Goal: Task Accomplishment & Management: Use online tool/utility

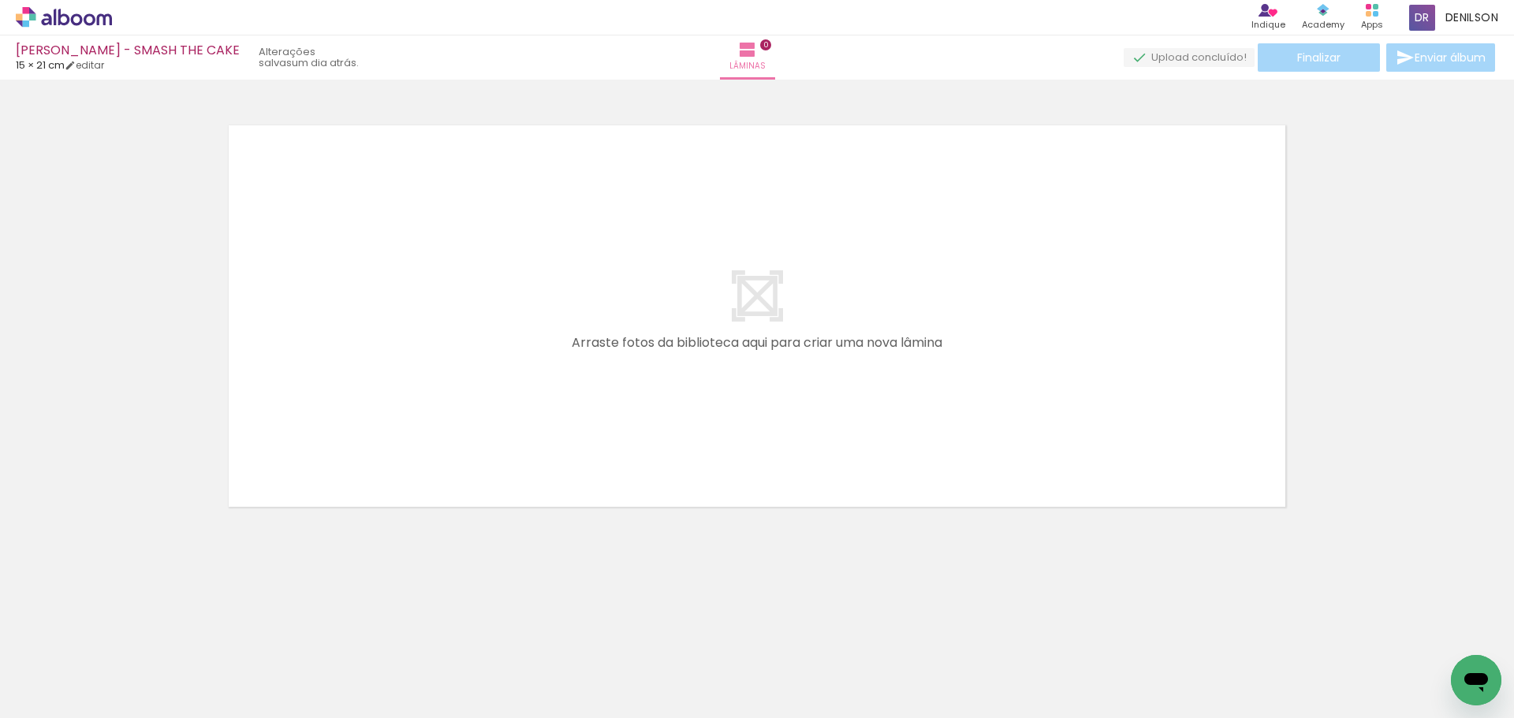
scroll to position [0, 662]
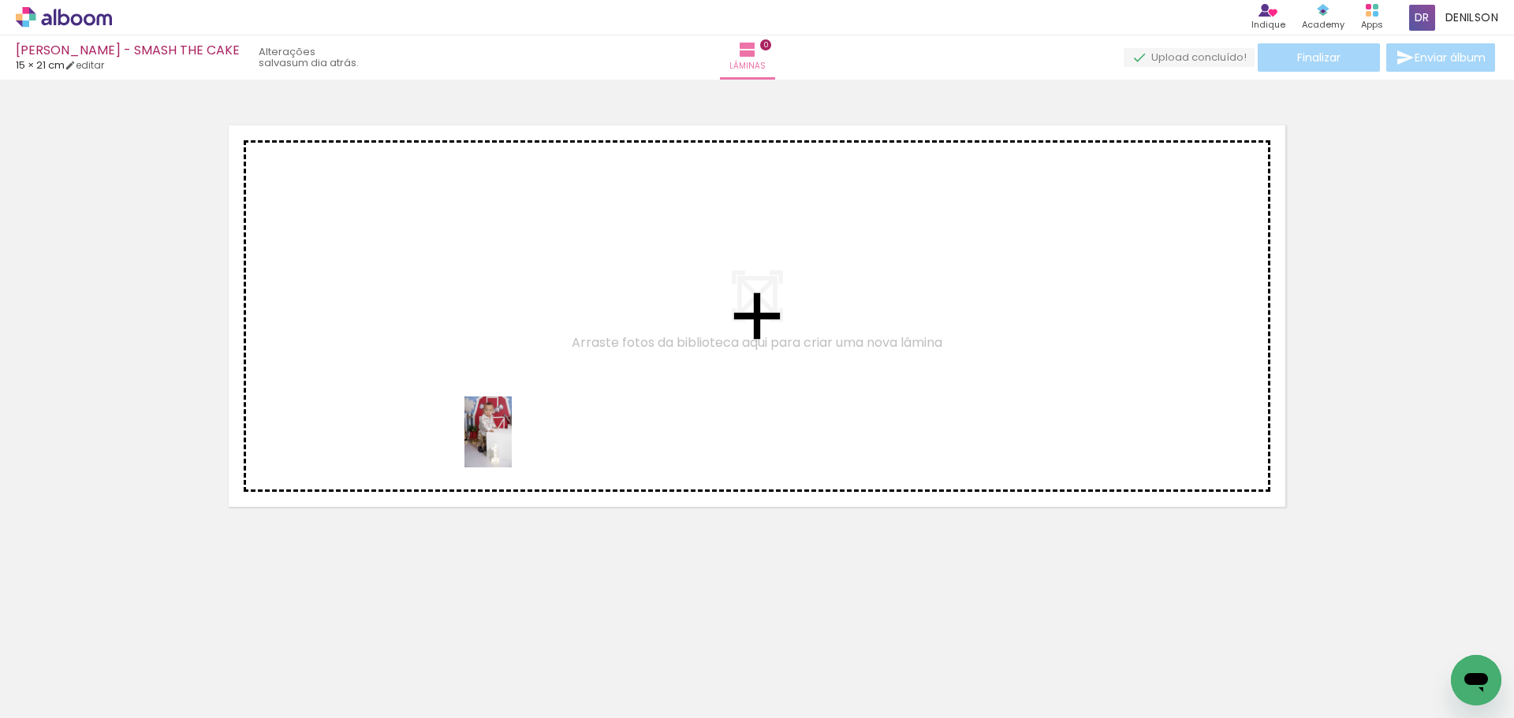
drag, startPoint x: 487, startPoint y: 675, endPoint x: 512, endPoint y: 390, distance: 285.7
click at [512, 390] on quentale-workspace at bounding box center [757, 359] width 1514 height 718
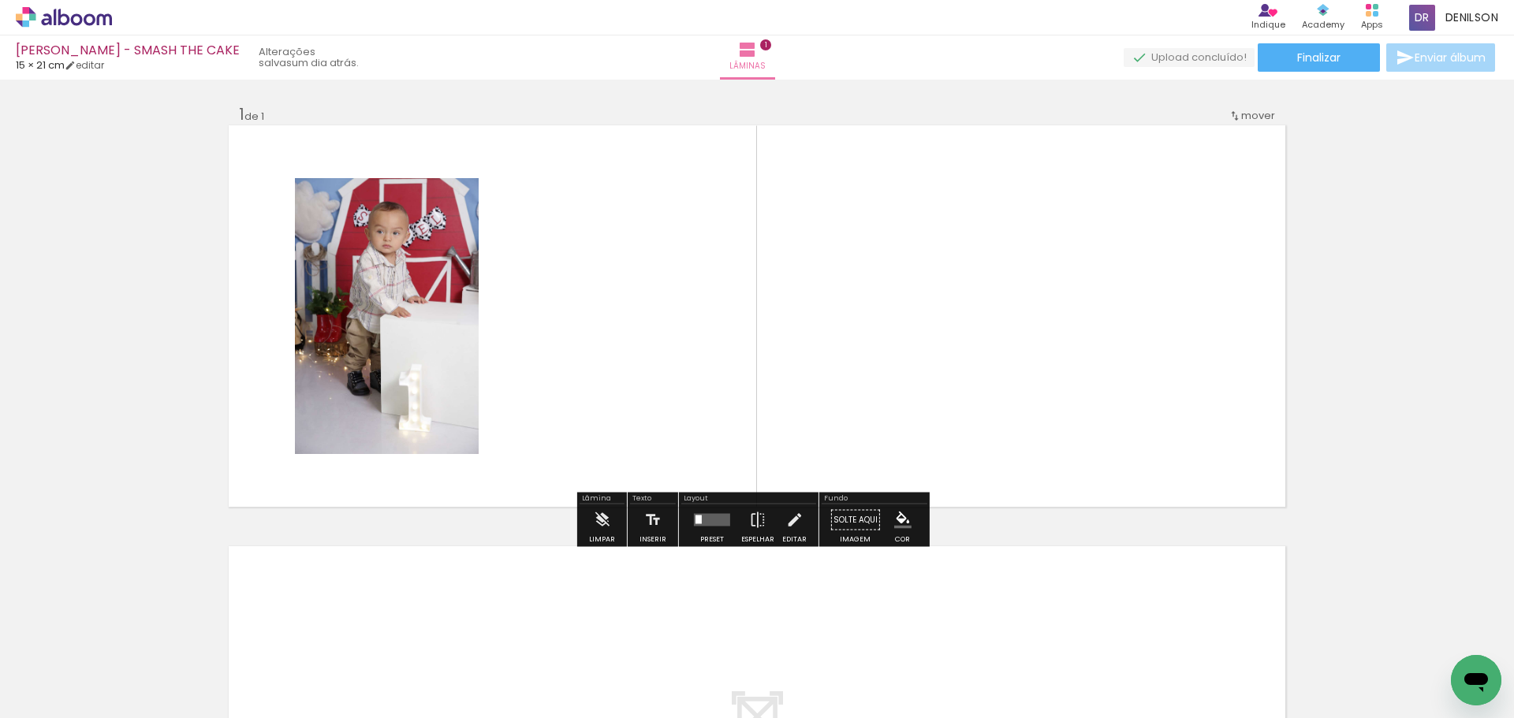
scroll to position [0, 0]
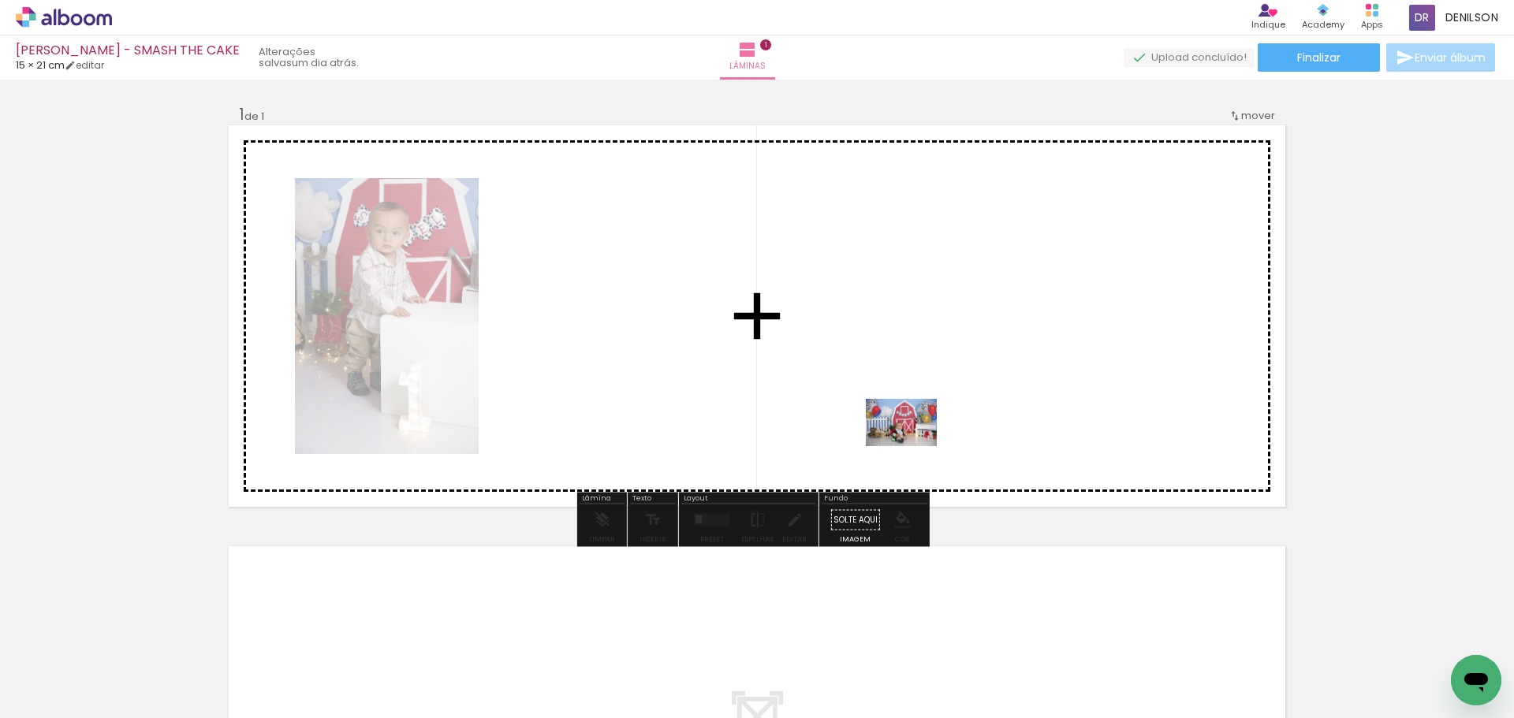
drag, startPoint x: 171, startPoint y: 673, endPoint x: 949, endPoint y: 415, distance: 820.1
click at [949, 415] on quentale-workspace at bounding box center [757, 359] width 1514 height 718
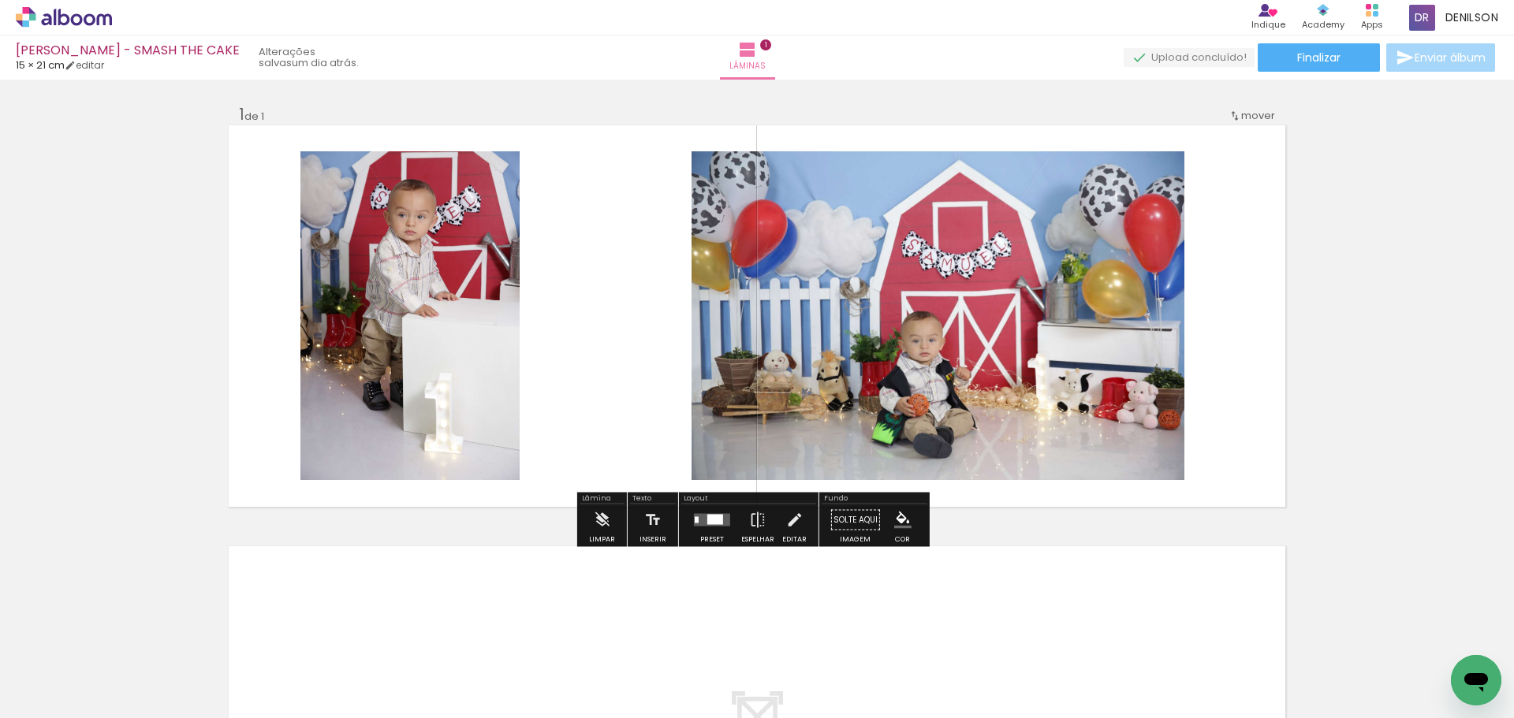
click at [707, 521] on div at bounding box center [715, 520] width 16 height 10
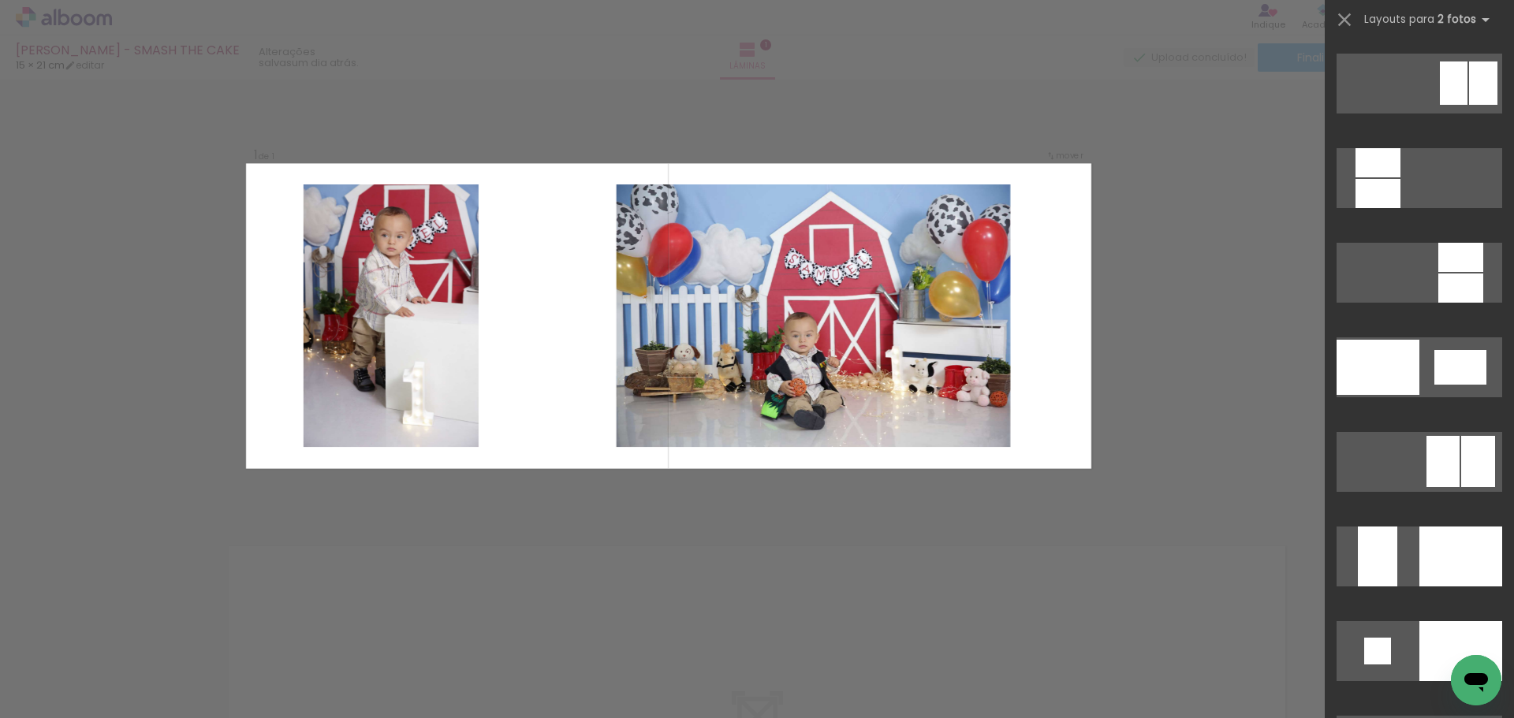
scroll to position [5704, 0]
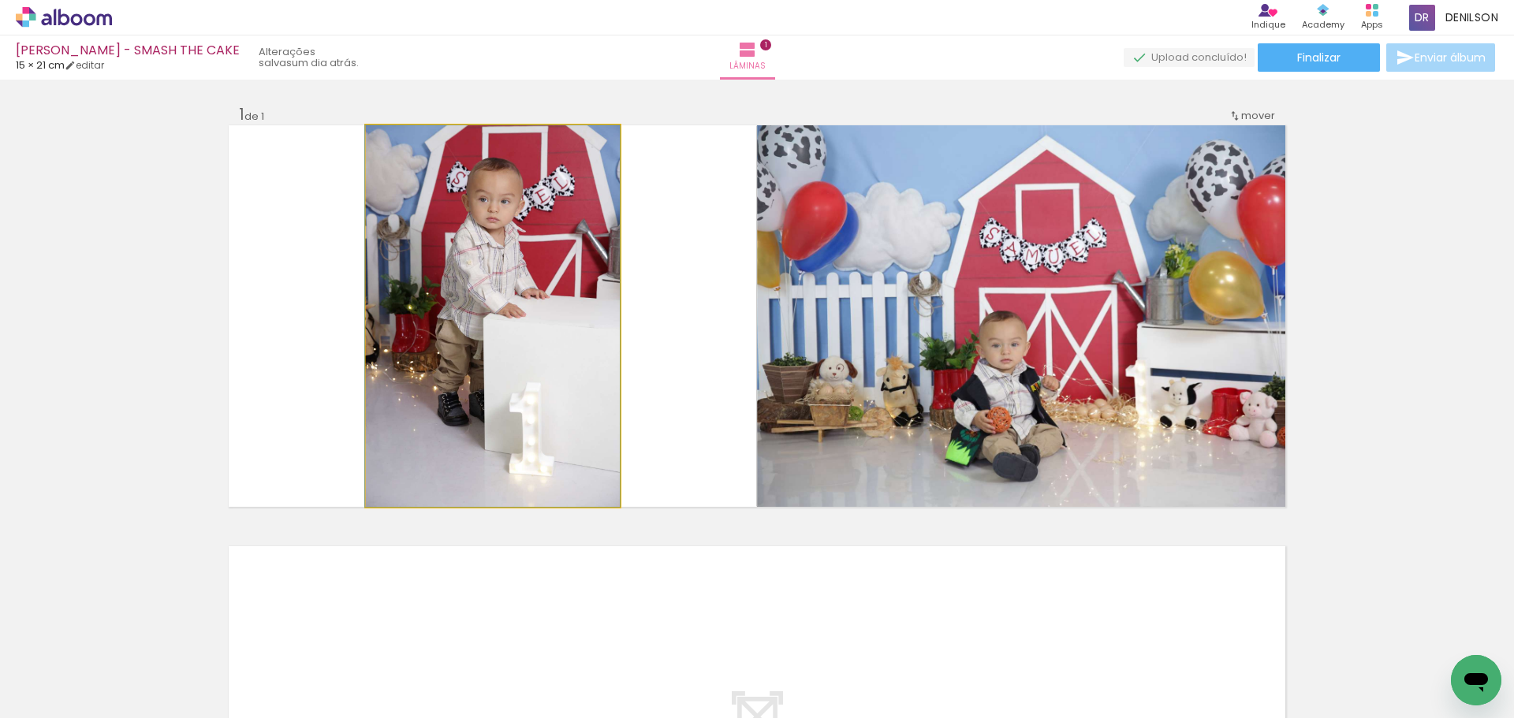
click at [503, 302] on quentale-photo at bounding box center [493, 316] width 254 height 382
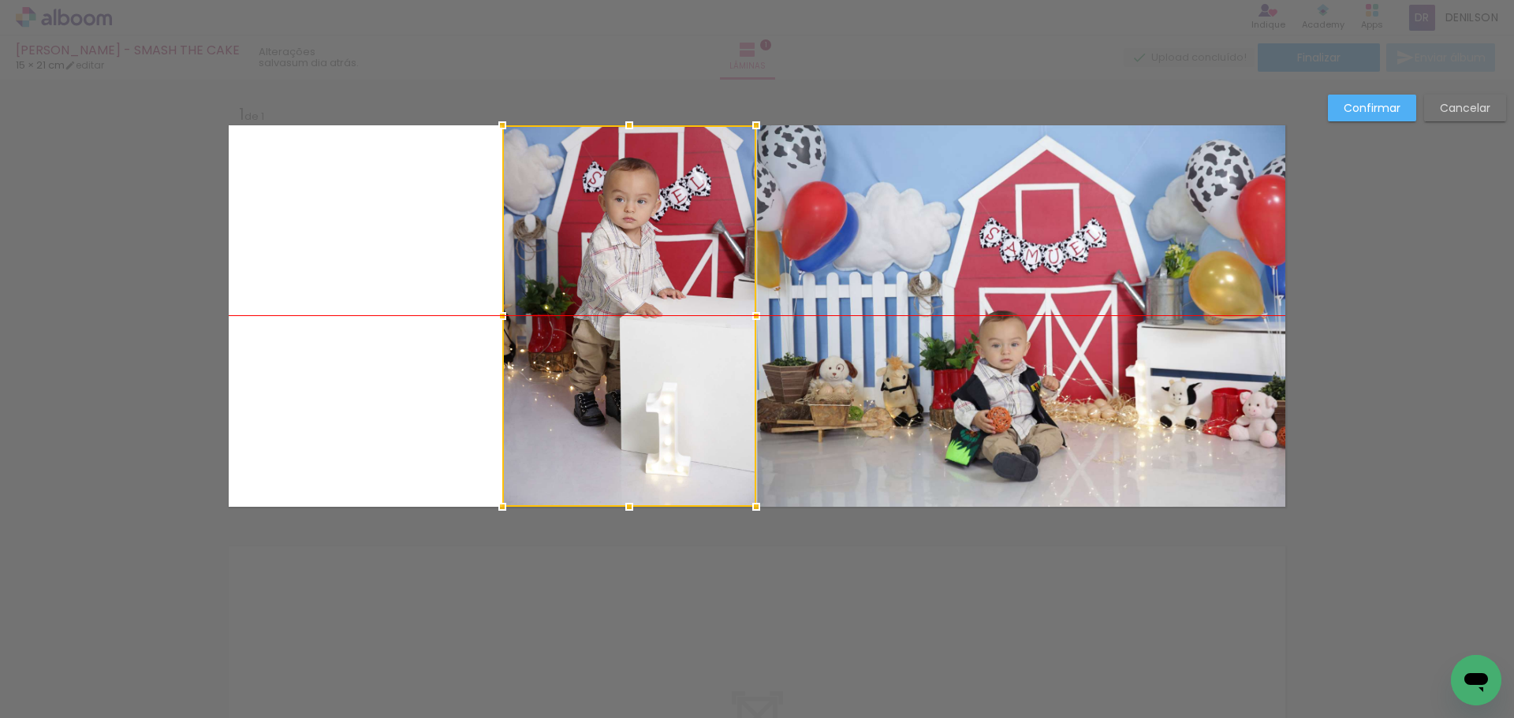
drag, startPoint x: 492, startPoint y: 309, endPoint x: 628, endPoint y: 309, distance: 136.4
click at [628, 309] on div at bounding box center [629, 316] width 254 height 382
click at [0, 0] on slot "Confirmar" at bounding box center [0, 0] width 0 height 0
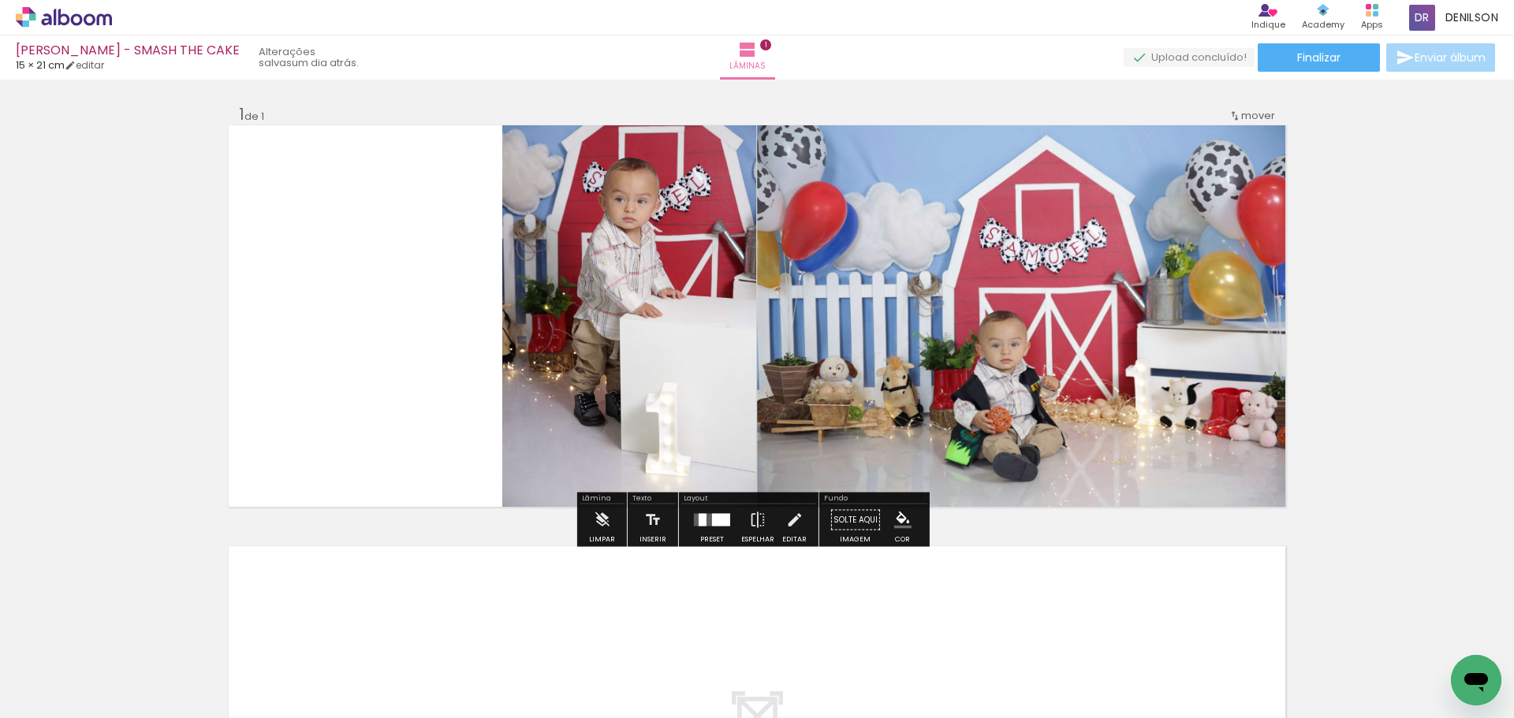
click at [606, 283] on quentale-photo at bounding box center [629, 316] width 254 height 382
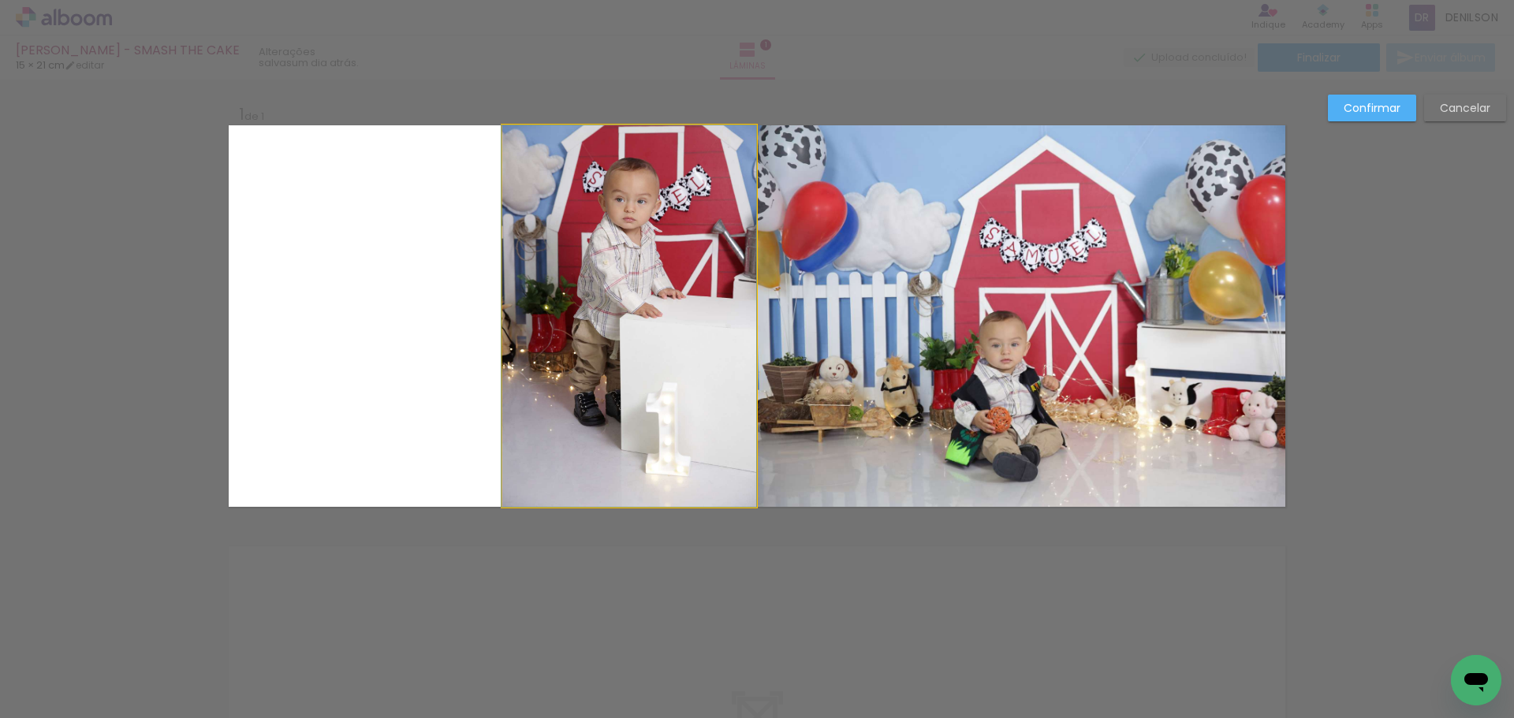
click at [564, 289] on quentale-photo at bounding box center [629, 316] width 254 height 382
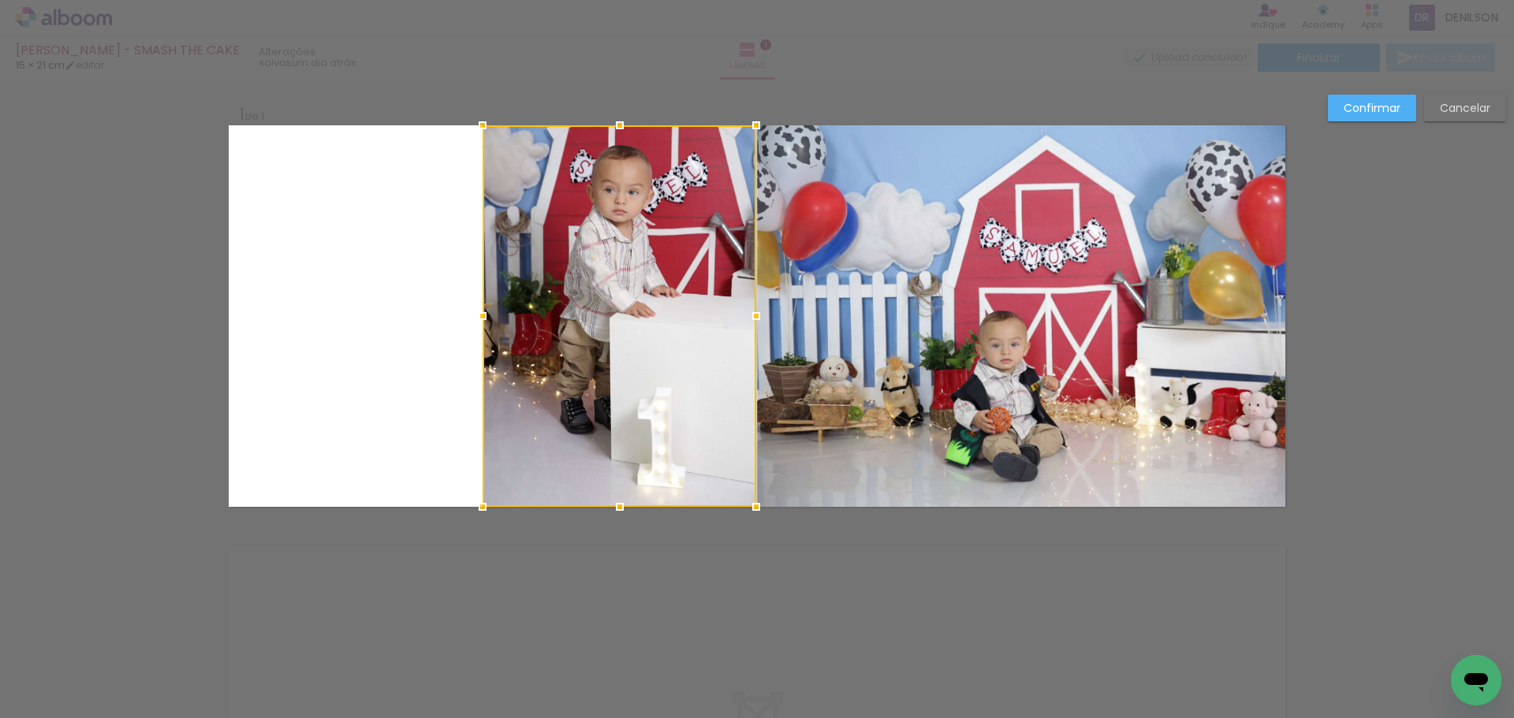
drag, startPoint x: 501, startPoint y: 318, endPoint x: 481, endPoint y: 317, distance: 19.7
click at [481, 317] on div at bounding box center [483, 316] width 32 height 32
click at [1400, 99] on paper-button "Confirmar" at bounding box center [1372, 108] width 88 height 27
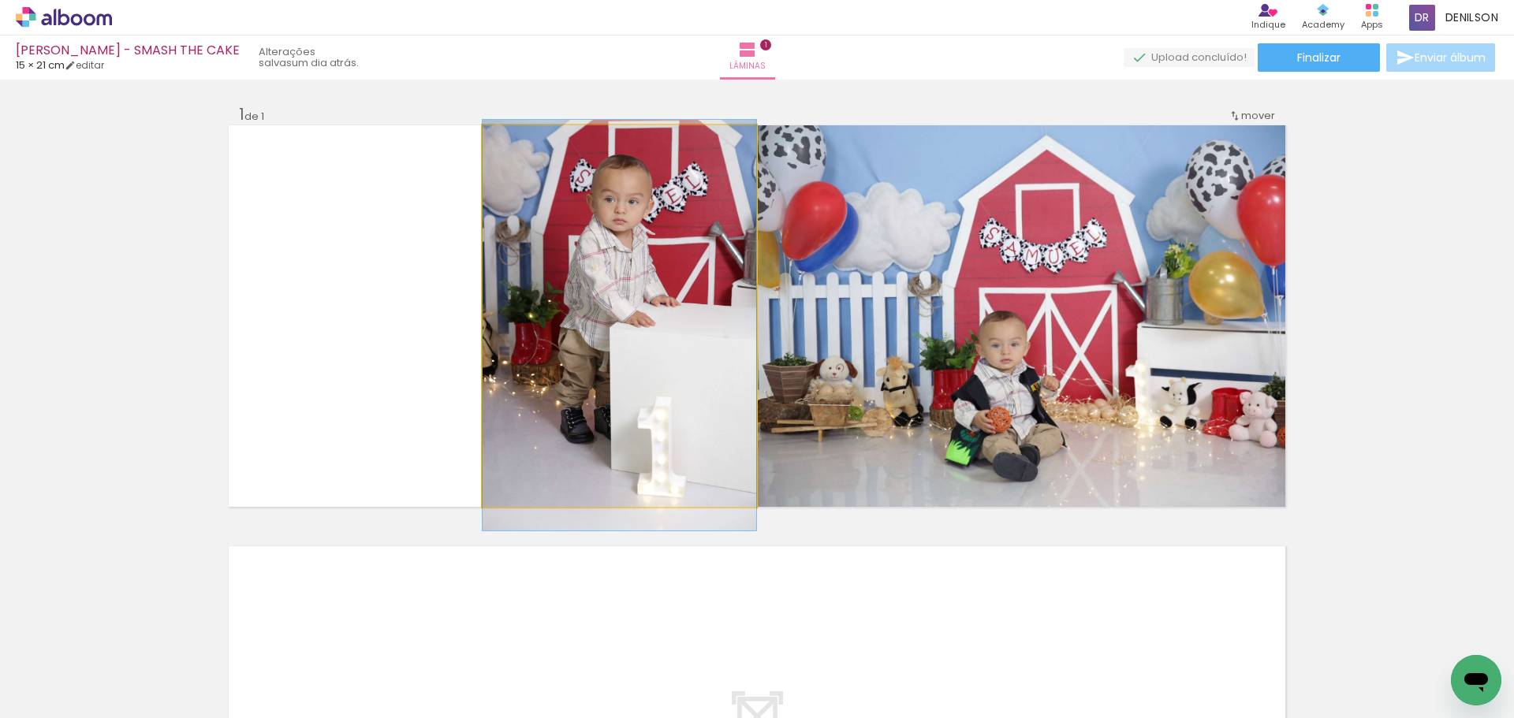
drag, startPoint x: 612, startPoint y: 267, endPoint x: 613, endPoint y: 276, distance: 9.6
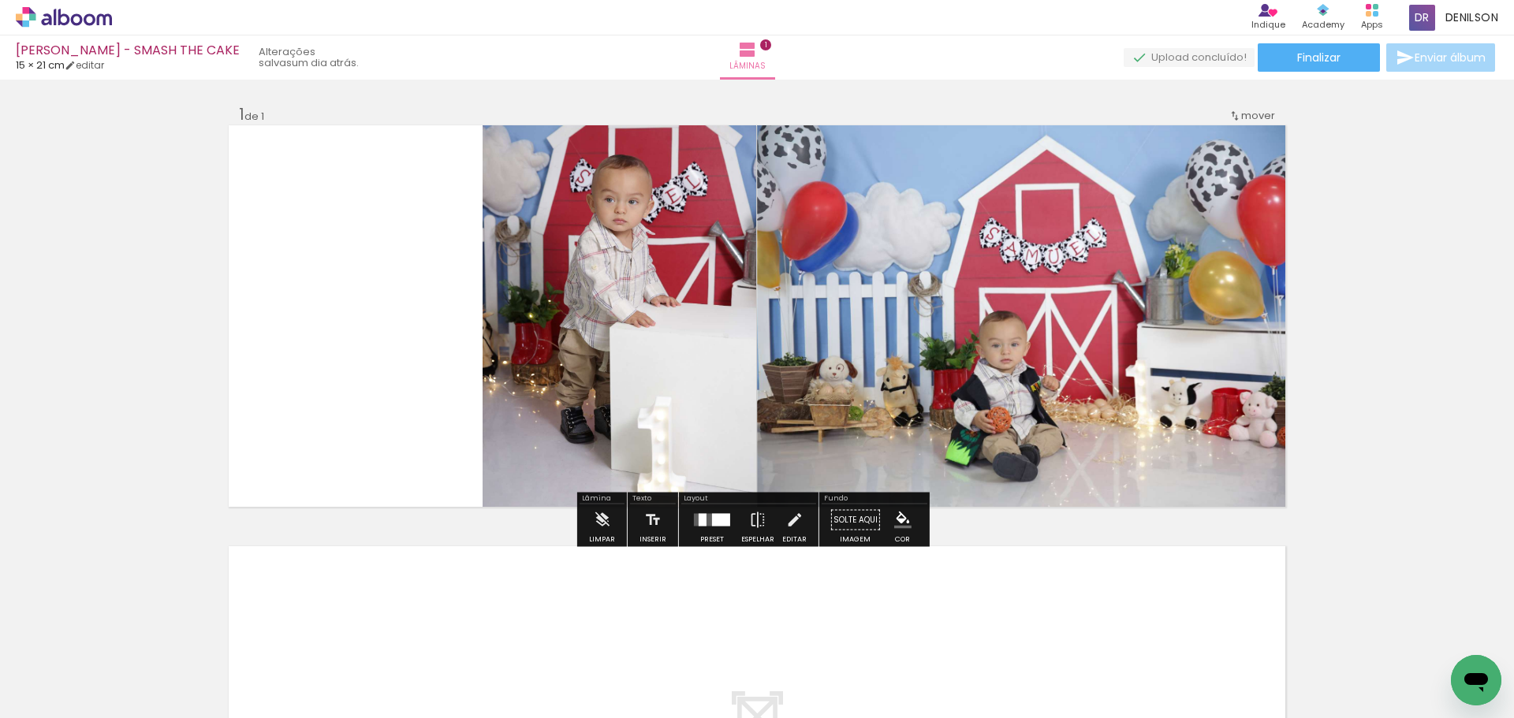
click at [1351, 255] on div "Inserir lâmina 1 de 1" at bounding box center [757, 506] width 1514 height 843
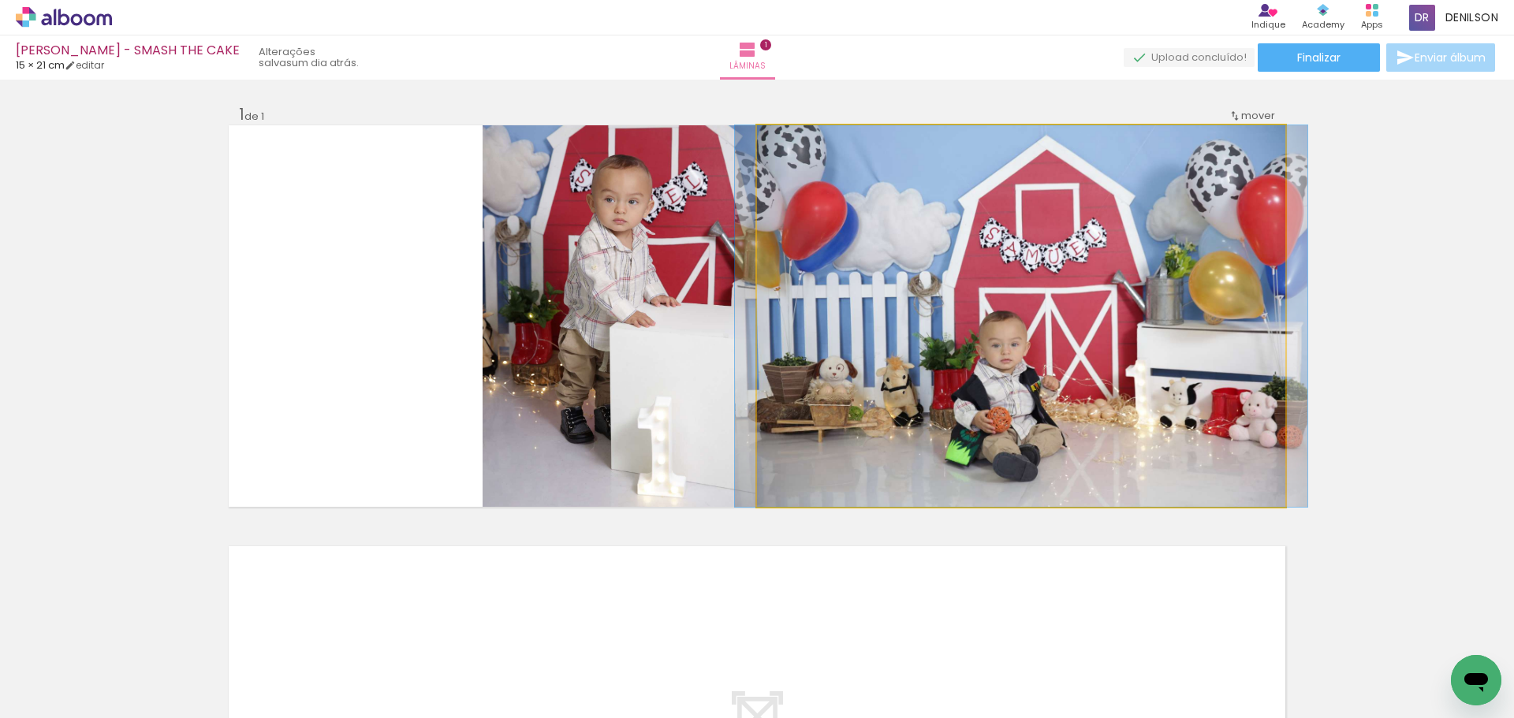
click at [1064, 272] on quentale-photo at bounding box center [1021, 316] width 528 height 382
click at [1052, 302] on quentale-photo at bounding box center [1021, 316] width 528 height 382
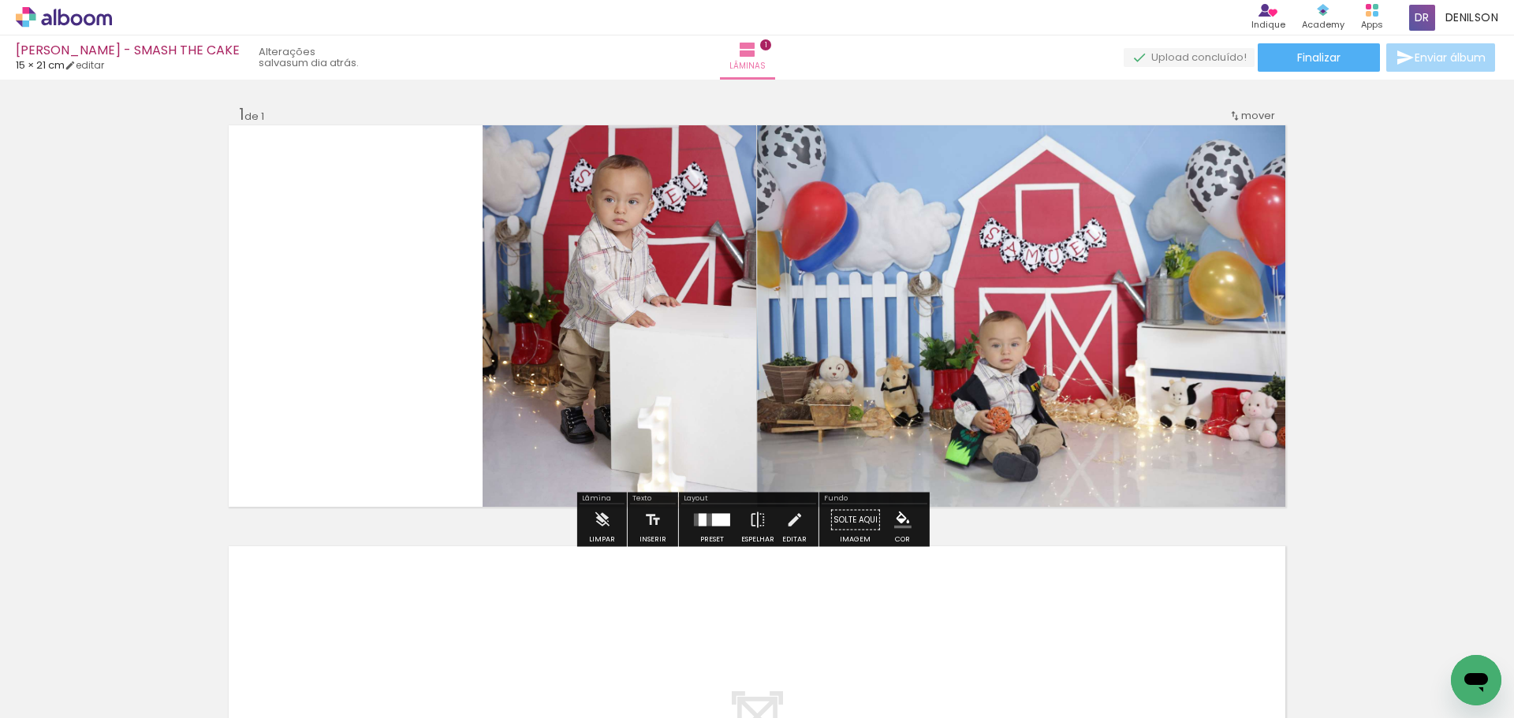
click at [1317, 289] on div "Inserir lâmina 1 de 1" at bounding box center [757, 506] width 1514 height 843
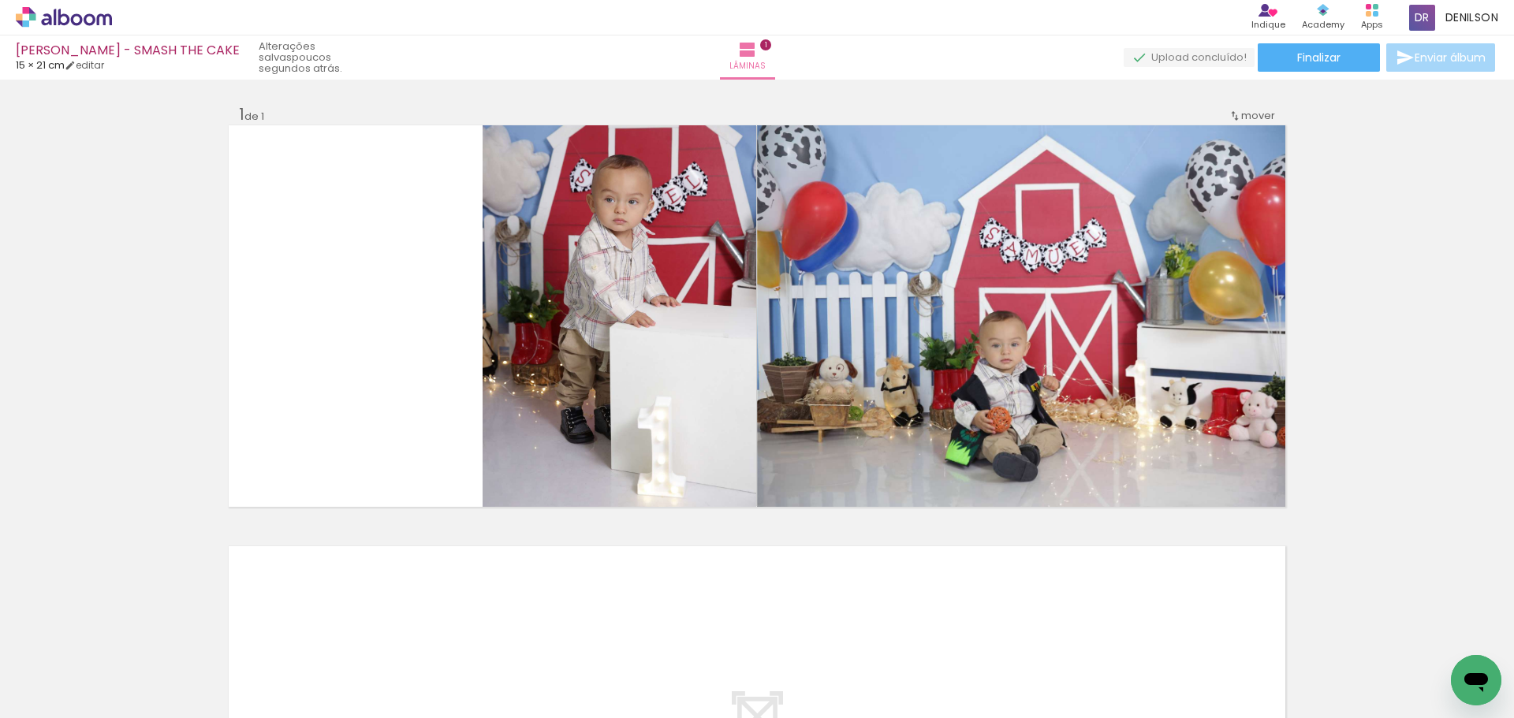
click at [84, 668] on iron-icon at bounding box center [80, 671] width 13 height 13
click at [0, 0] on slot "Não utilizadas" at bounding box center [0, 0] width 0 height 0
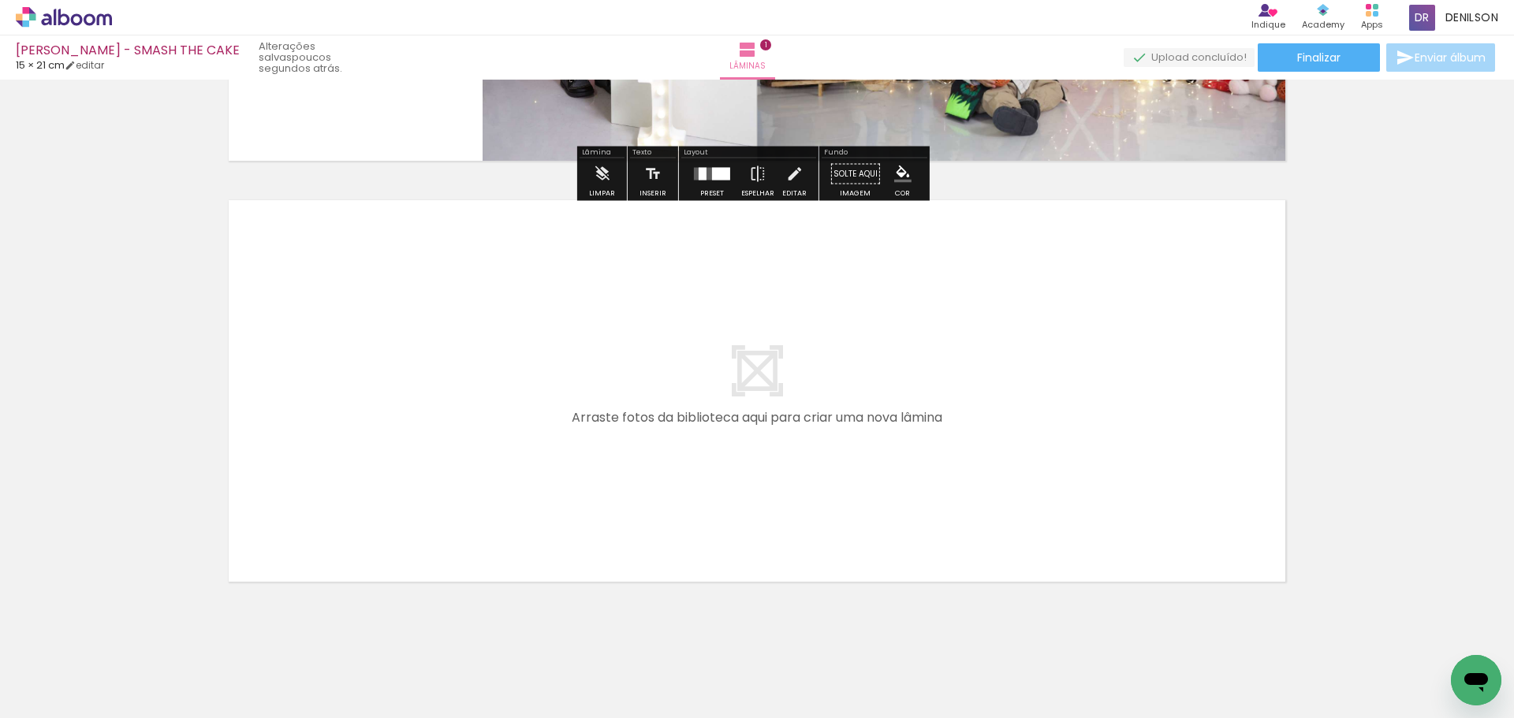
scroll to position [363, 0]
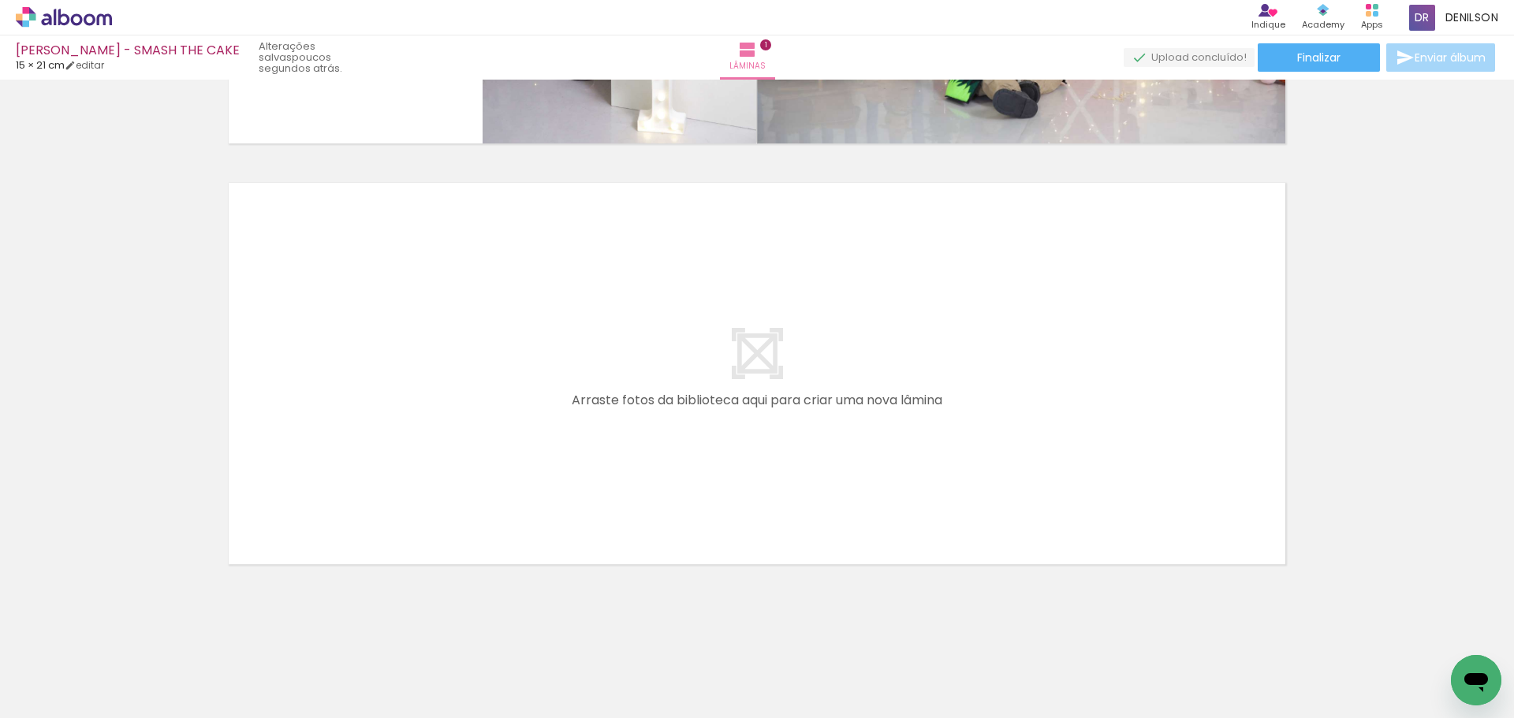
click at [83, 684] on iron-icon at bounding box center [80, 683] width 13 height 13
click at [0, 0] on slot "Não utilizadas" at bounding box center [0, 0] width 0 height 0
click at [84, 680] on iron-icon at bounding box center [80, 683] width 13 height 13
click at [0, 0] on slot "Todas as fotos" at bounding box center [0, 0] width 0 height 0
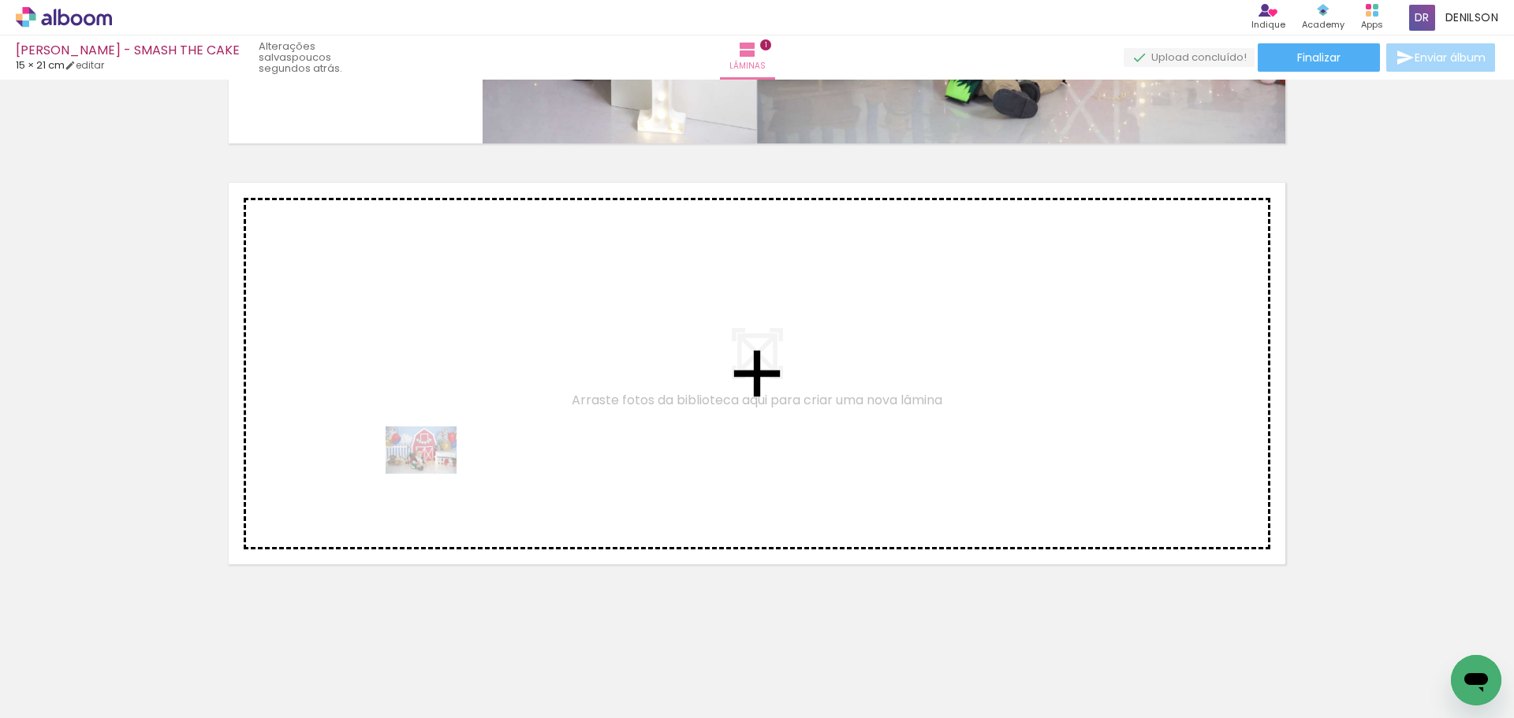
drag, startPoint x: 168, startPoint y: 673, endPoint x: 433, endPoint y: 474, distance: 331.6
click at [433, 474] on quentale-workspace at bounding box center [757, 359] width 1514 height 718
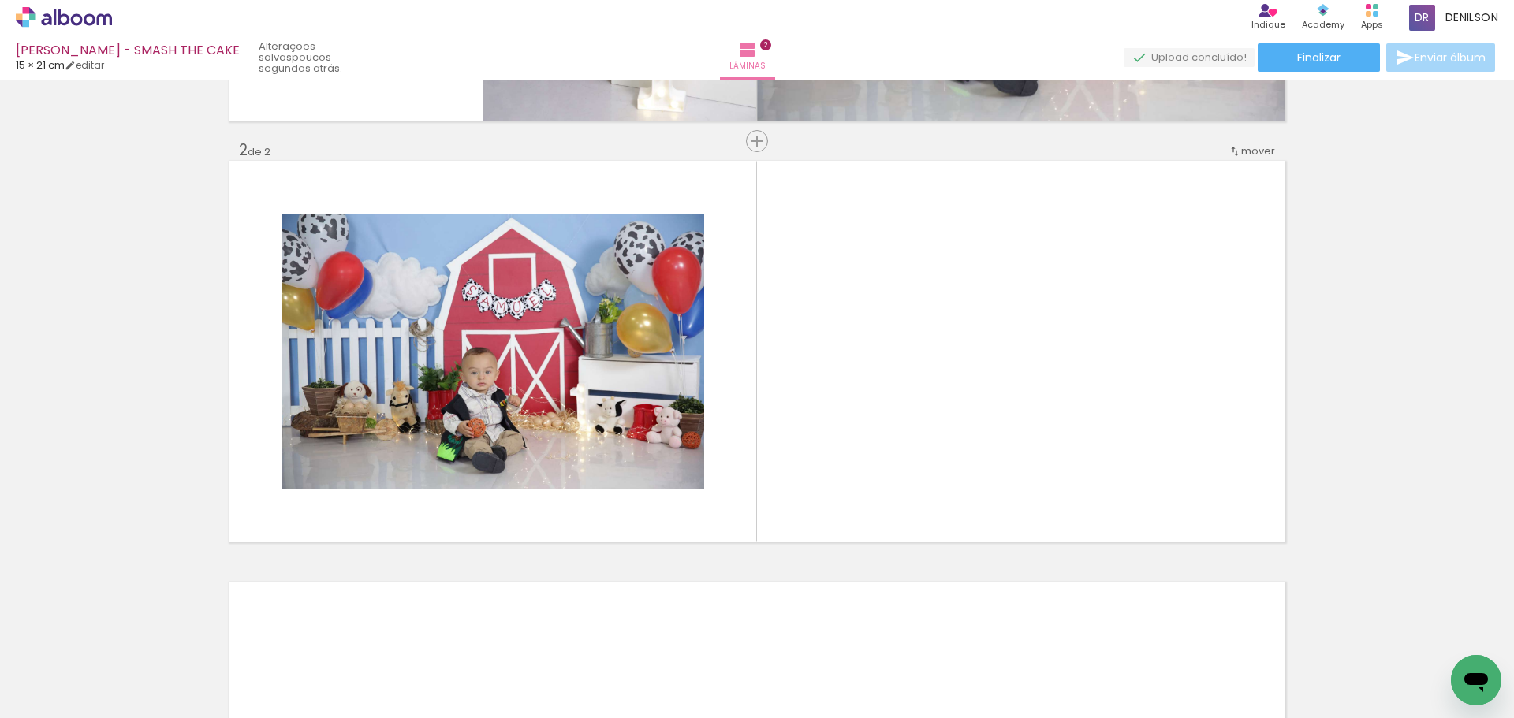
scroll to position [388, 0]
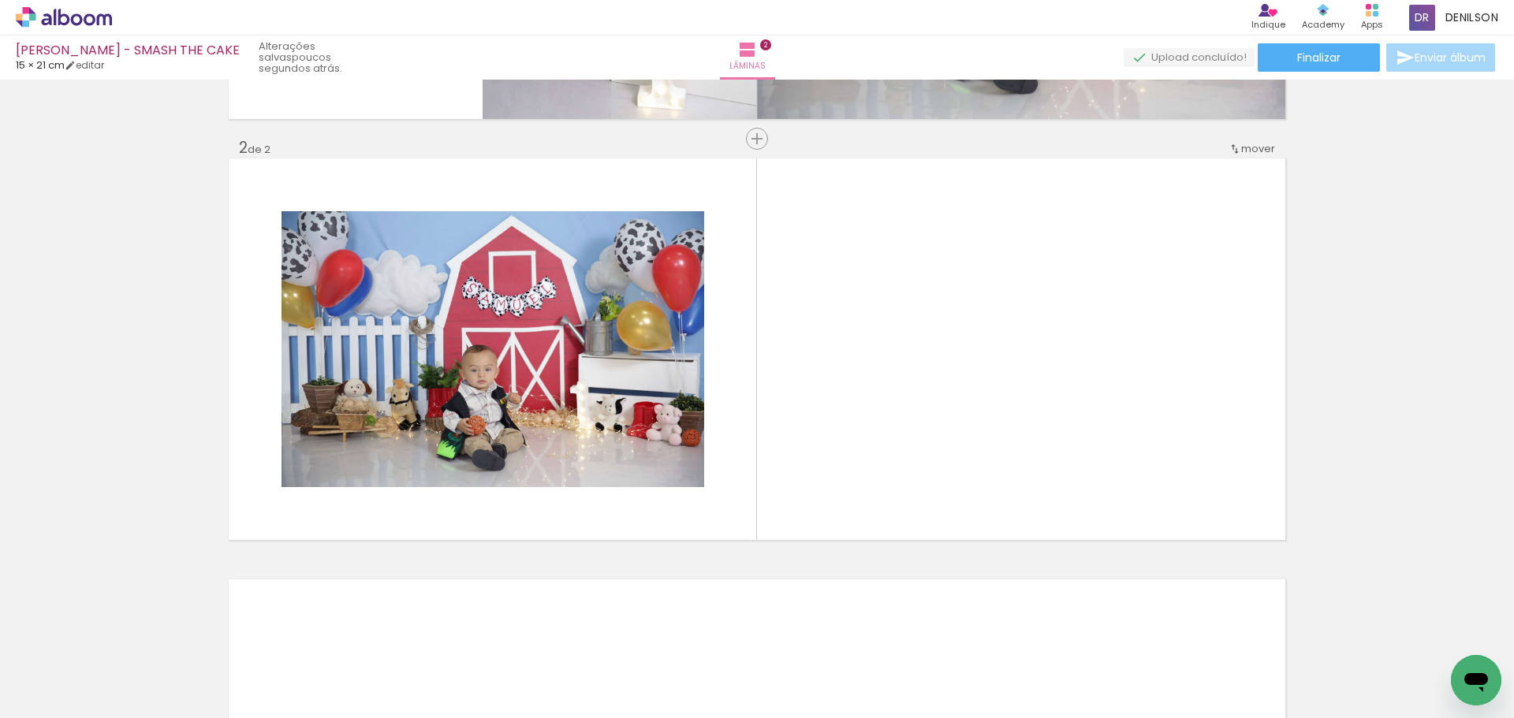
click at [85, 671] on iron-icon at bounding box center [80, 671] width 13 height 13
click at [0, 0] on slot "Não utilizadas" at bounding box center [0, 0] width 0 height 0
type input "Não utilizadas"
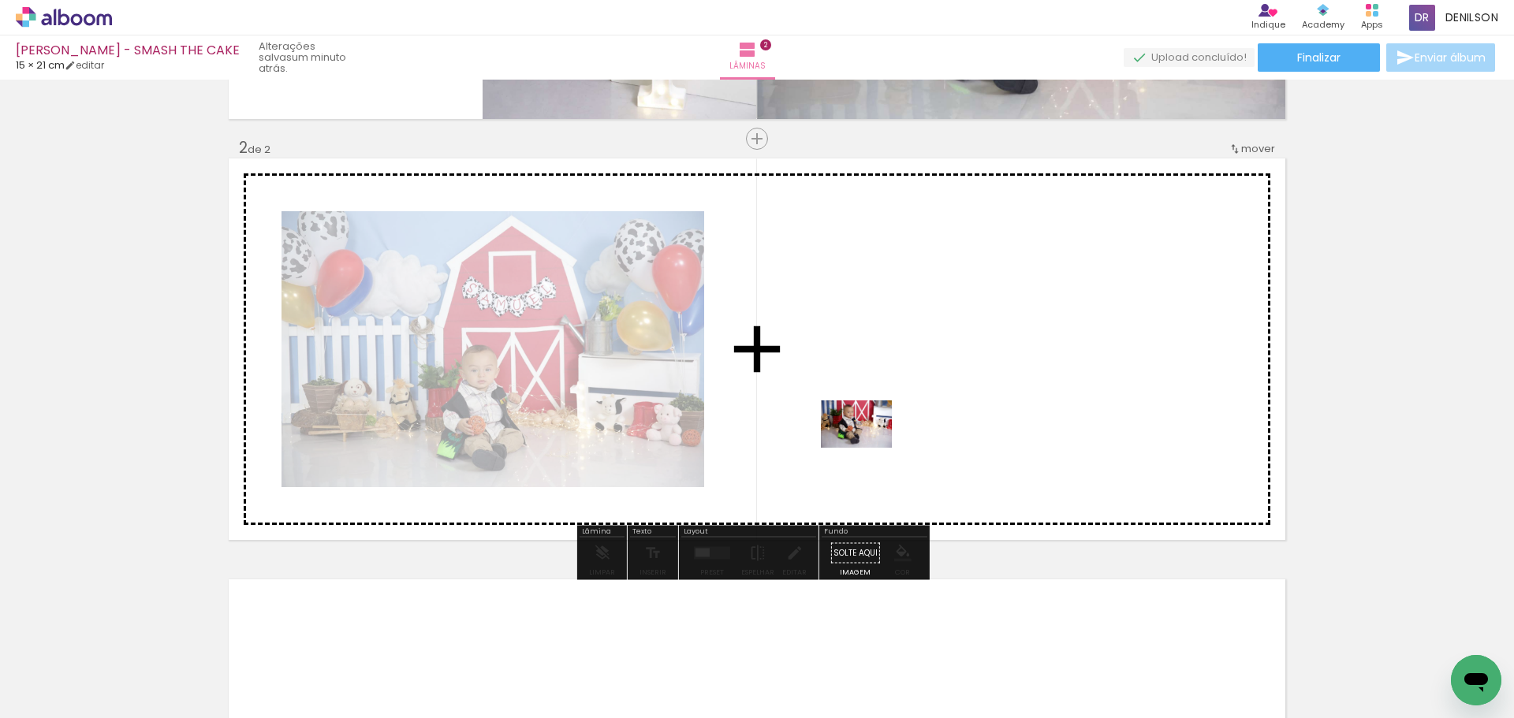
drag, startPoint x: 166, startPoint y: 673, endPoint x: 886, endPoint y: 441, distance: 757.3
click at [886, 441] on quentale-workspace at bounding box center [757, 359] width 1514 height 718
